Goal: Task Accomplishment & Management: Use online tool/utility

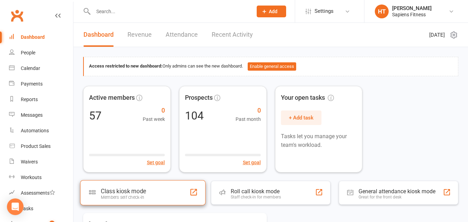
click at [139, 191] on div "Class kiosk mode" at bounding box center [123, 191] width 45 height 7
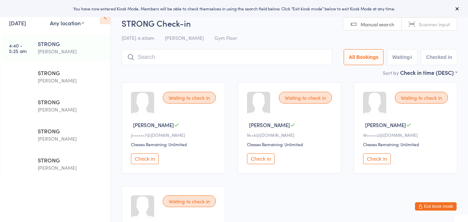
click at [265, 160] on button "Check in" at bounding box center [261, 158] width 28 height 11
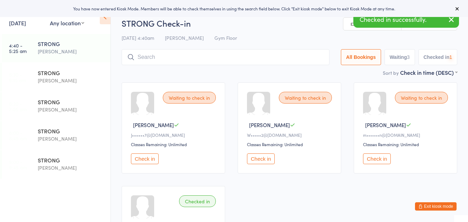
click at [265, 160] on button "Check in" at bounding box center [261, 158] width 28 height 11
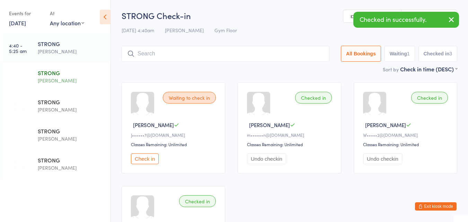
click at [45, 80] on div "[PERSON_NAME]" at bounding box center [71, 81] width 67 height 8
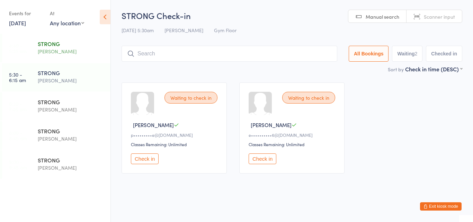
click at [54, 50] on div "[PERSON_NAME]" at bounding box center [71, 51] width 67 height 8
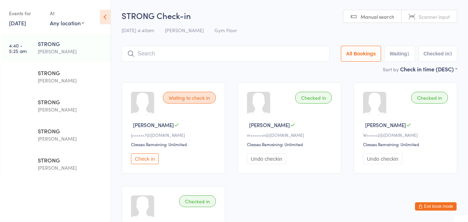
click at [144, 159] on button "Check in" at bounding box center [145, 158] width 28 height 11
click at [42, 158] on div "STRONG" at bounding box center [71, 160] width 67 height 8
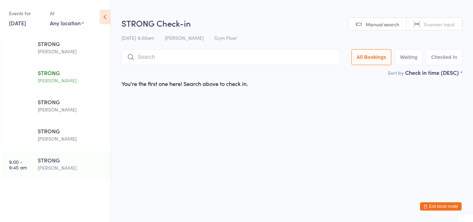
click at [46, 78] on div "[PERSON_NAME]" at bounding box center [71, 81] width 67 height 8
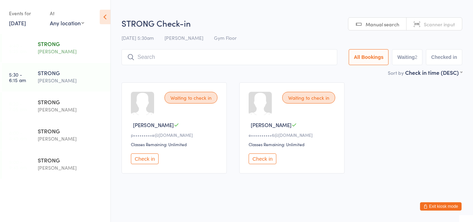
click at [56, 50] on div "[PERSON_NAME]" at bounding box center [71, 51] width 67 height 8
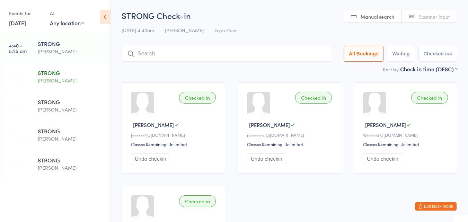
click at [42, 80] on div "[PERSON_NAME]" at bounding box center [71, 81] width 67 height 8
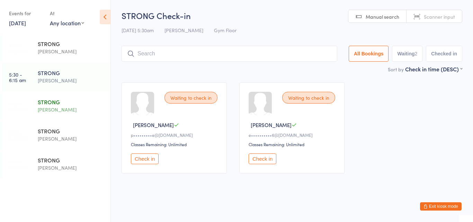
click at [55, 106] on div "[PERSON_NAME]" at bounding box center [71, 110] width 67 height 8
click at [64, 74] on div "STRONG" at bounding box center [71, 73] width 67 height 8
click at [260, 158] on button "Check in" at bounding box center [263, 158] width 28 height 11
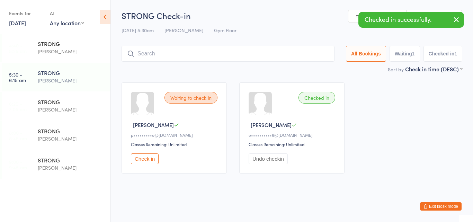
click at [146, 154] on button "Check in" at bounding box center [145, 158] width 28 height 11
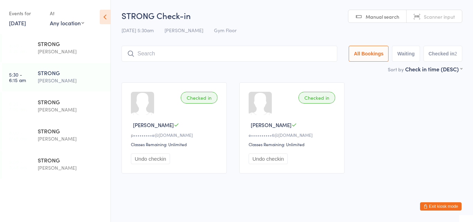
click at [217, 59] on input "search" at bounding box center [230, 54] width 216 height 16
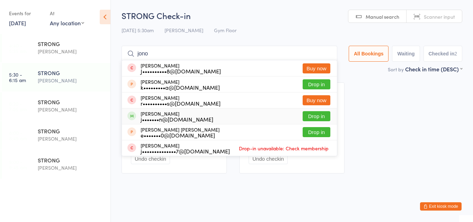
type input "jono"
click at [213, 118] on div "[PERSON_NAME] j•••••••n@[DOMAIN_NAME] Drop in" at bounding box center [229, 116] width 215 height 16
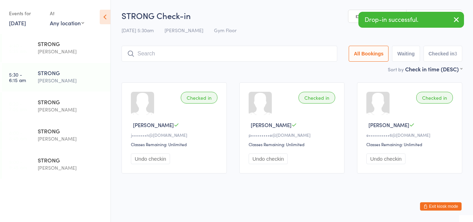
click at [212, 55] on input "search" at bounding box center [230, 54] width 216 height 16
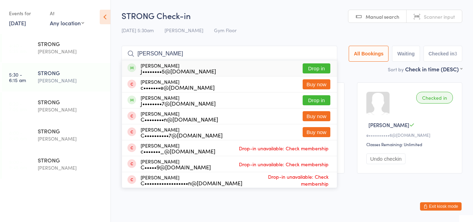
type input "[PERSON_NAME]"
click at [197, 68] on div "J••••••••5@[DOMAIN_NAME]" at bounding box center [179, 71] width 76 height 6
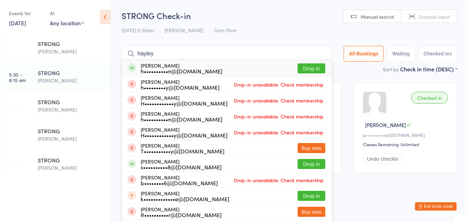
type input "hayley"
click at [254, 69] on div "[PERSON_NAME] h••••••••••n@[DOMAIN_NAME] Drop in" at bounding box center [227, 68] width 210 height 16
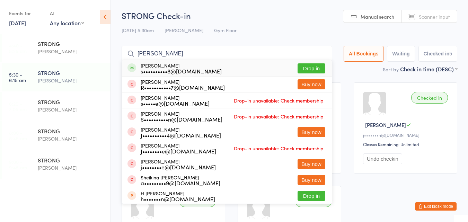
type input "[PERSON_NAME]"
click at [188, 69] on div "s••••••••••8@[DOMAIN_NAME]" at bounding box center [181, 71] width 81 height 6
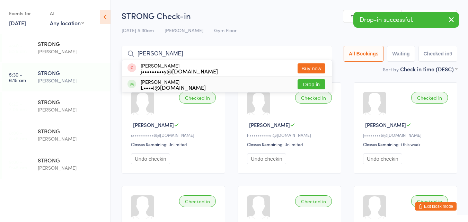
type input "[PERSON_NAME]"
click at [186, 82] on div "[PERSON_NAME] L••••i@[DOMAIN_NAME]" at bounding box center [173, 84] width 65 height 11
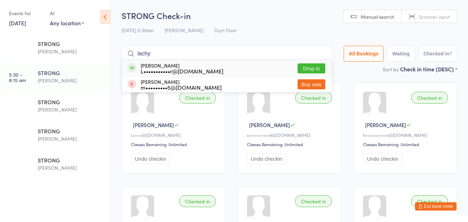
type input "lachy"
click at [188, 71] on div "L•••••••••••r@[DOMAIN_NAME]" at bounding box center [182, 71] width 83 height 6
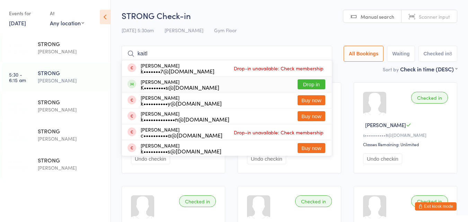
type input "kaitl"
click at [190, 85] on div "K•••••••••s@[DOMAIN_NAME]" at bounding box center [180, 88] width 79 height 6
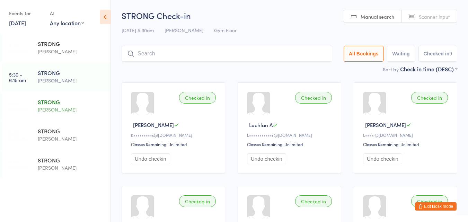
click at [49, 101] on div "STRONG" at bounding box center [71, 102] width 67 height 8
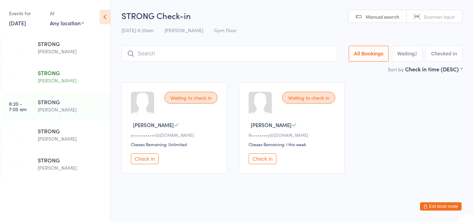
click at [49, 74] on div "STRONG" at bounding box center [71, 73] width 67 height 8
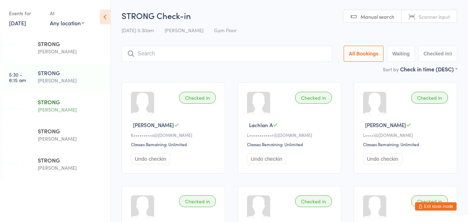
click at [80, 111] on div "[PERSON_NAME]" at bounding box center [71, 110] width 67 height 8
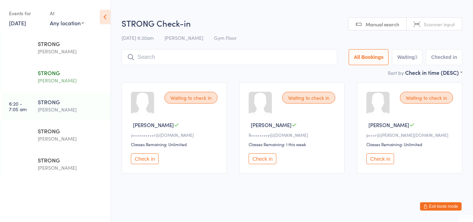
click at [78, 78] on div "[PERSON_NAME]" at bounding box center [71, 81] width 67 height 8
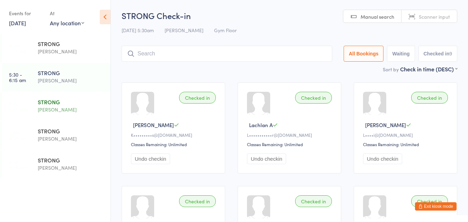
click at [63, 110] on div "[PERSON_NAME]" at bounding box center [71, 110] width 67 height 8
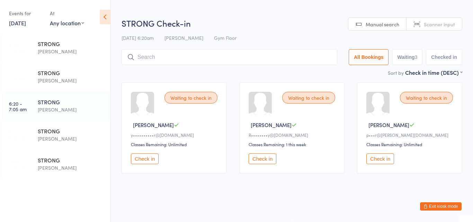
click at [152, 162] on button "Check in" at bounding box center [145, 158] width 28 height 11
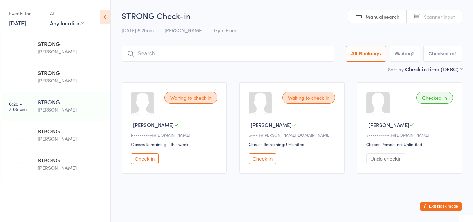
click at [152, 162] on button "Check in" at bounding box center [145, 158] width 28 height 11
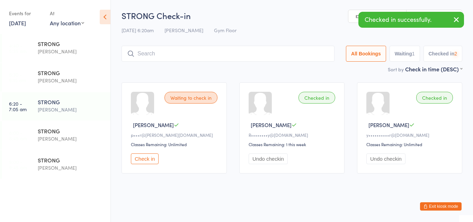
click at [152, 162] on button "Check in" at bounding box center [145, 158] width 28 height 11
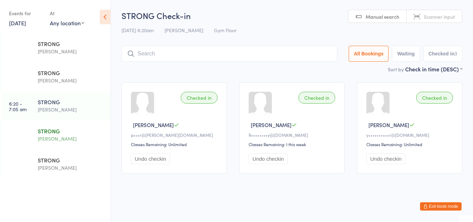
click at [48, 129] on div "STRONG" at bounding box center [71, 131] width 67 height 8
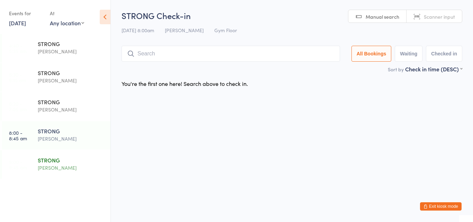
click at [50, 162] on div "STRONG" at bounding box center [71, 160] width 67 height 8
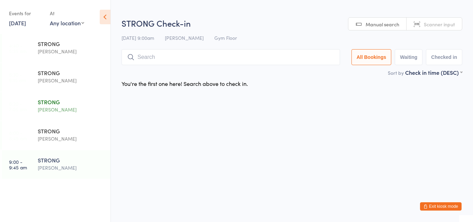
click at [53, 107] on div "[PERSON_NAME]" at bounding box center [71, 110] width 67 height 8
